Goal: Book appointment/travel/reservation

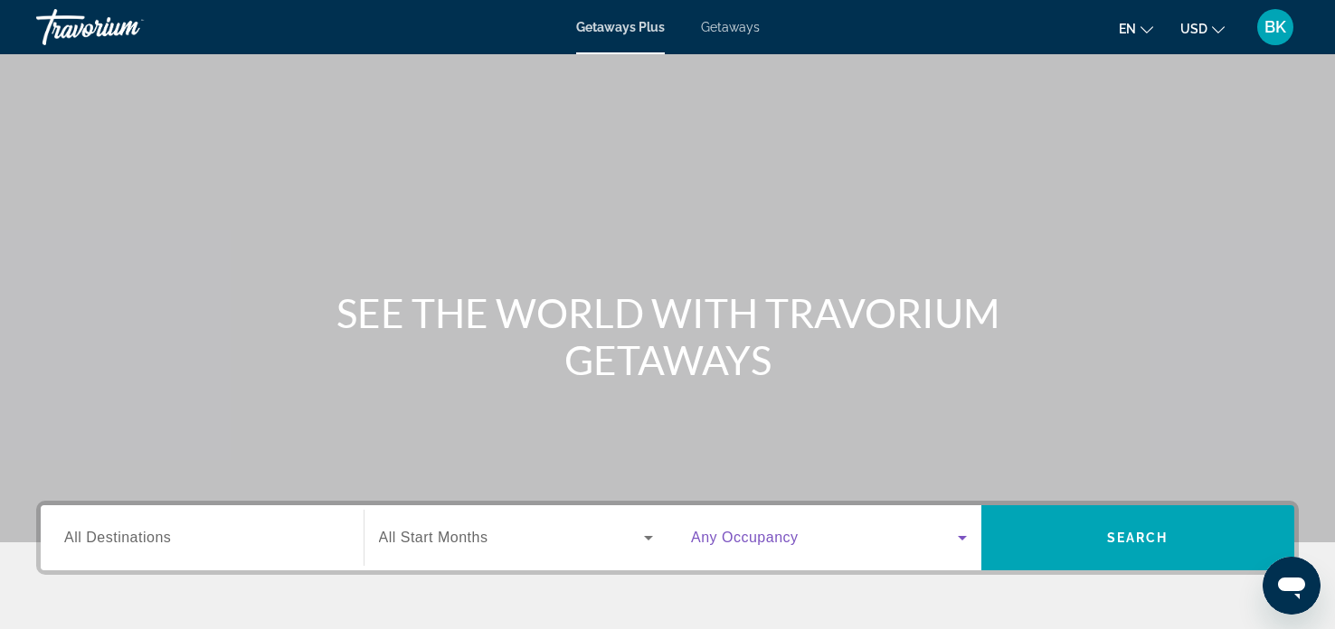
click at [964, 538] on icon "Search widget" at bounding box center [962, 538] width 22 height 22
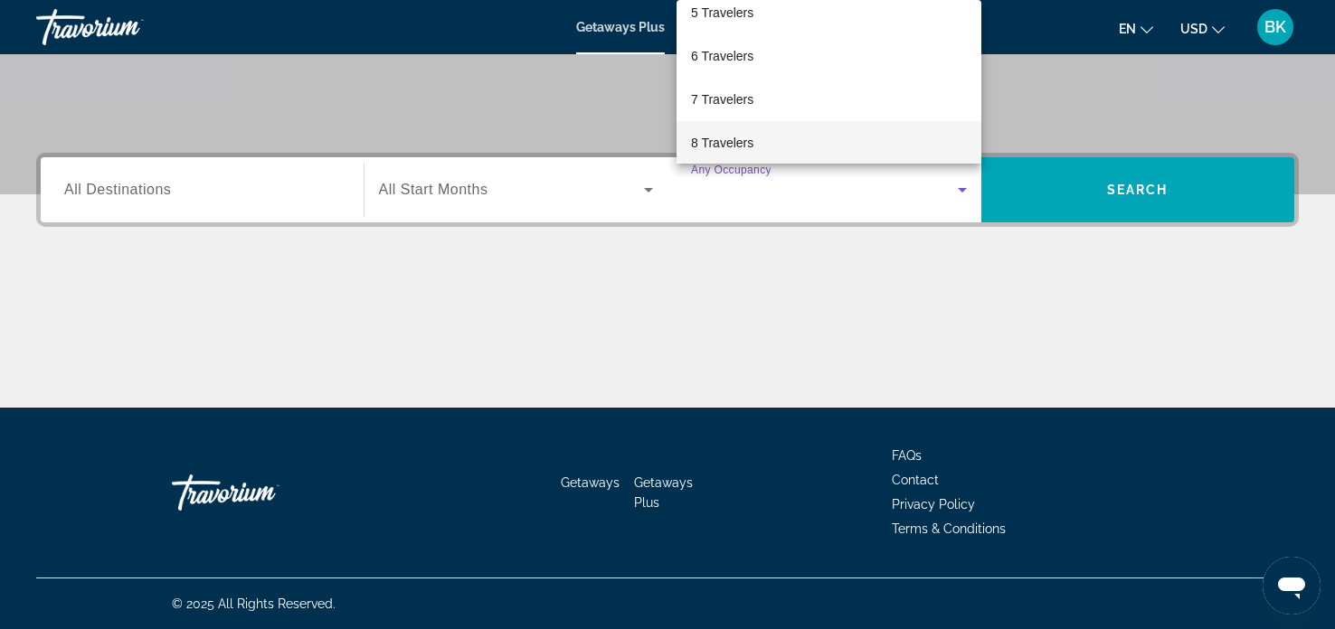
scroll to position [277, 0]
click at [819, 358] on div at bounding box center [667, 314] width 1335 height 629
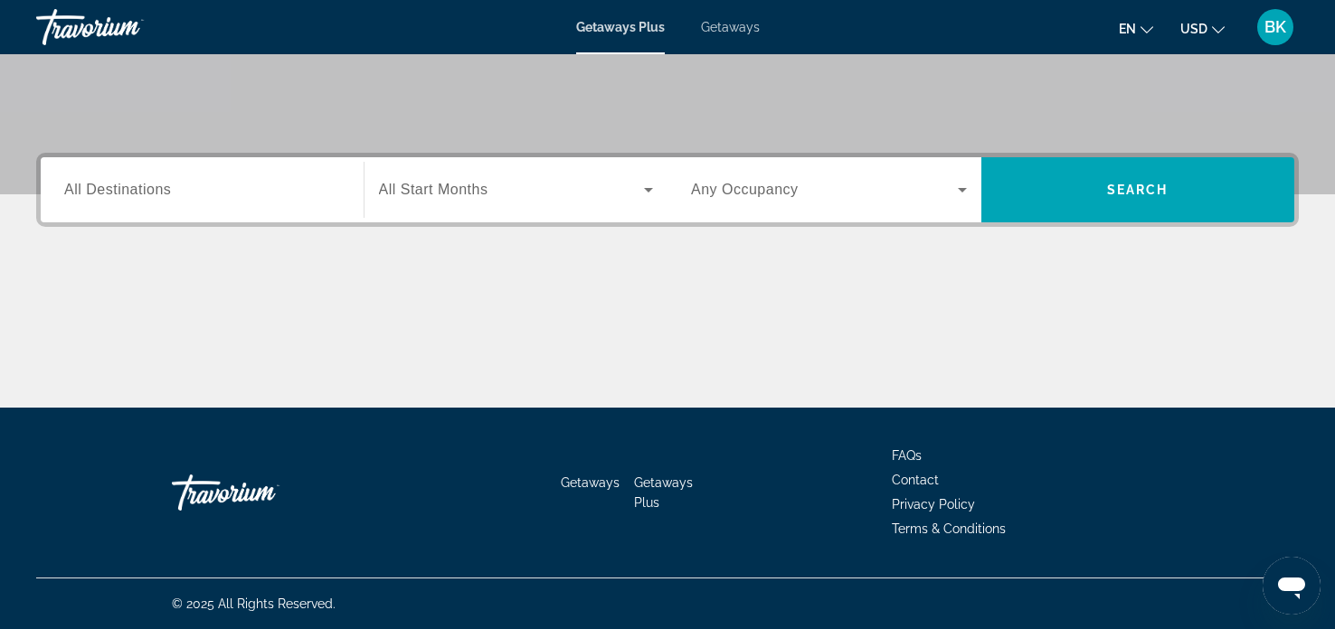
click at [172, 193] on input "Destination All Destinations" at bounding box center [202, 191] width 276 height 22
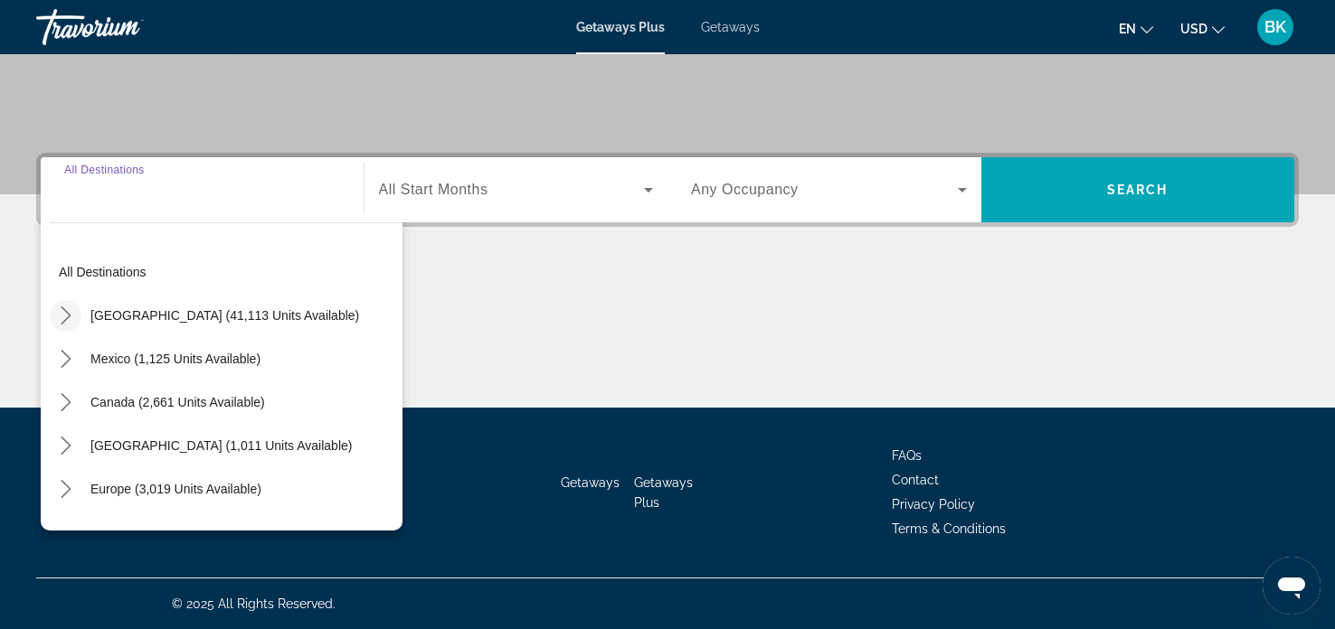
click at [66, 315] on icon "Toggle United States (41,113 units available) submenu" at bounding box center [66, 316] width 18 height 18
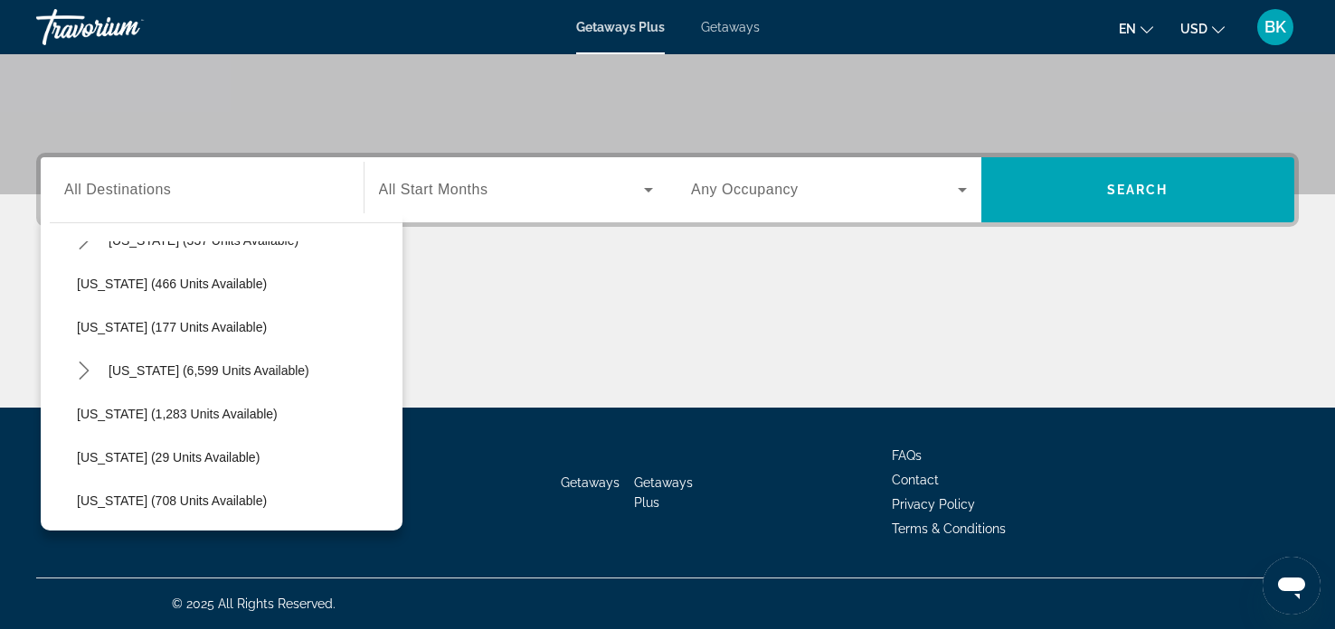
scroll to position [0, 0]
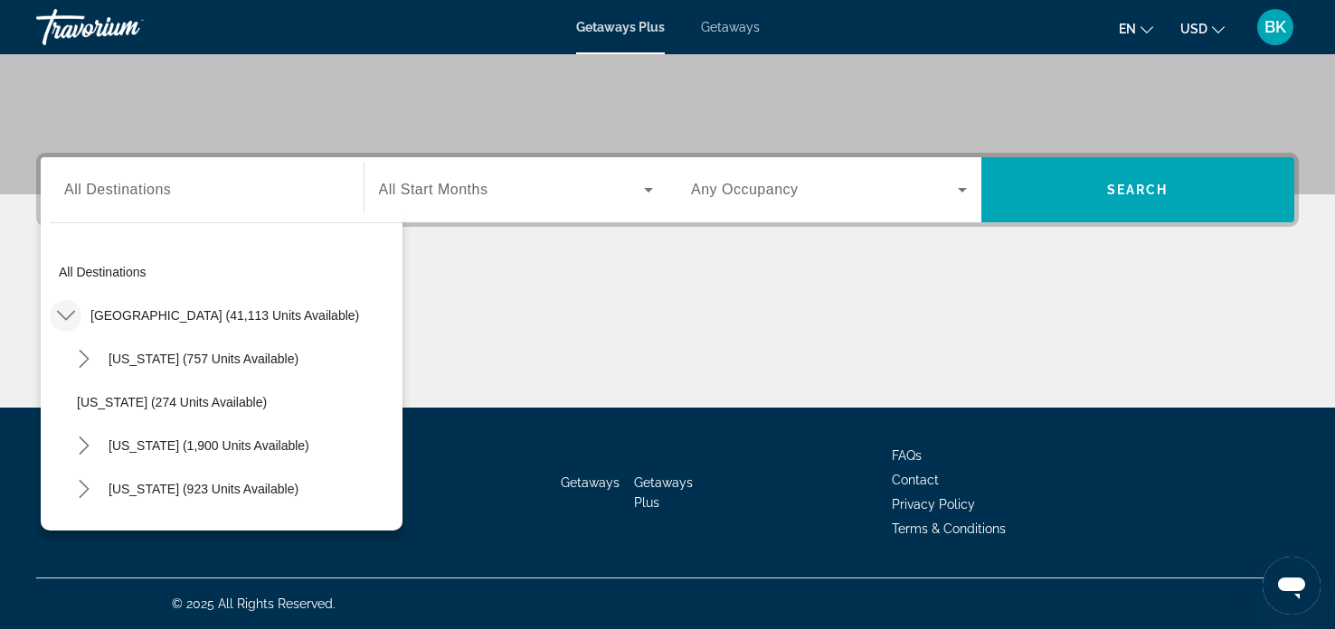
click at [75, 310] on mat-icon "Toggle United States (41,113 units available) submenu" at bounding box center [66, 316] width 32 height 32
click at [654, 288] on div "Main content" at bounding box center [667, 340] width 1263 height 136
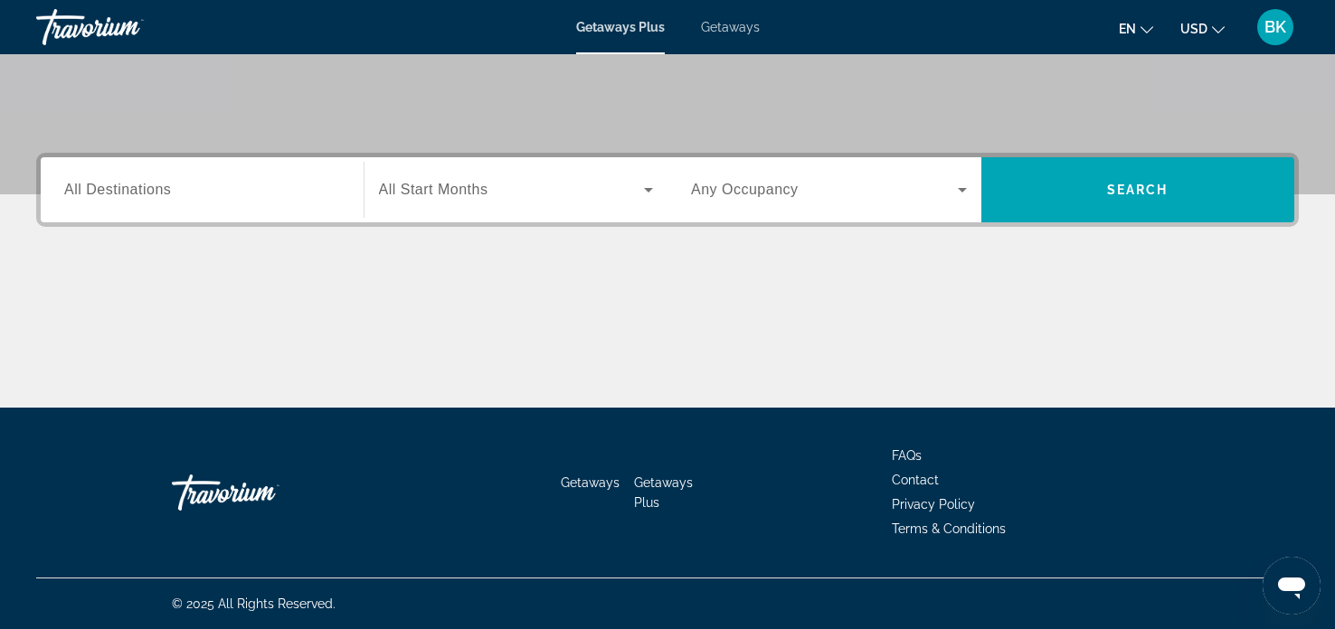
click at [654, 288] on div "Main content" at bounding box center [667, 340] width 1263 height 136
